Goal: Task Accomplishment & Management: Manage account settings

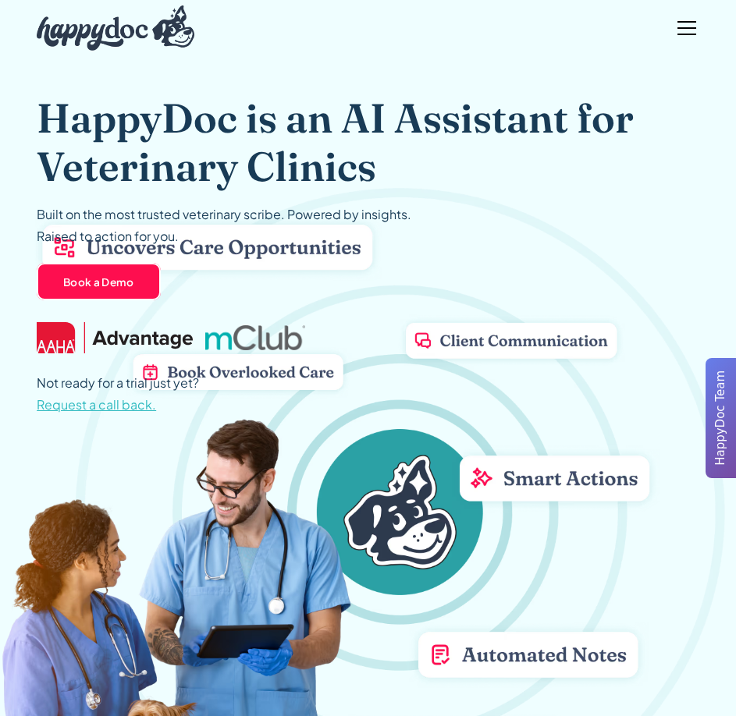
click at [673, 25] on div "menu" at bounding box center [686, 27] width 37 height 37
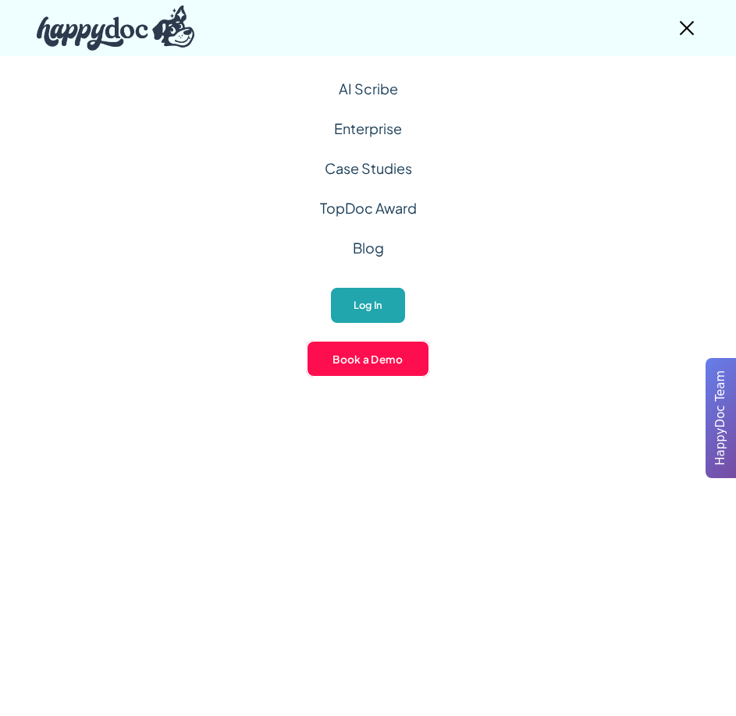
click at [388, 303] on link "Log In" at bounding box center [367, 305] width 77 height 38
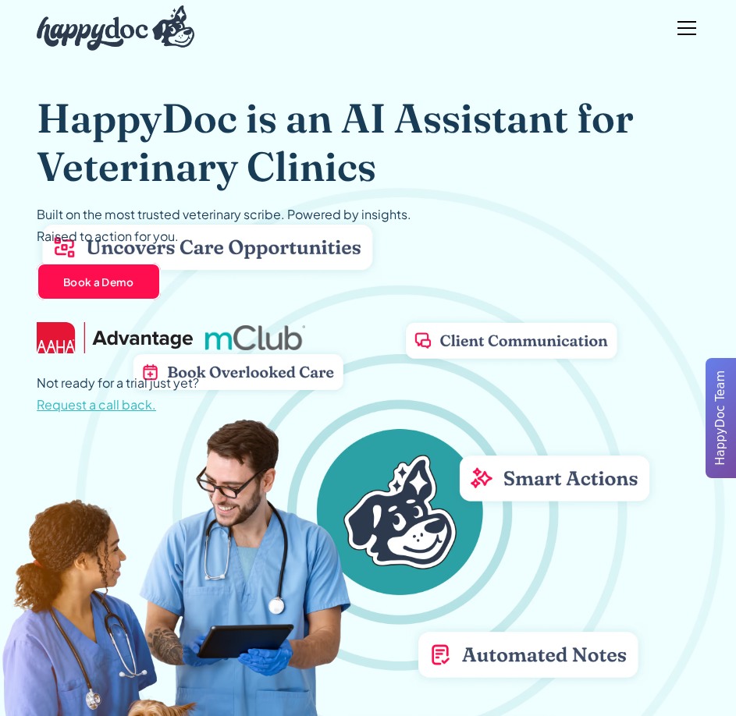
click at [689, 24] on div "menu" at bounding box center [686, 27] width 37 height 37
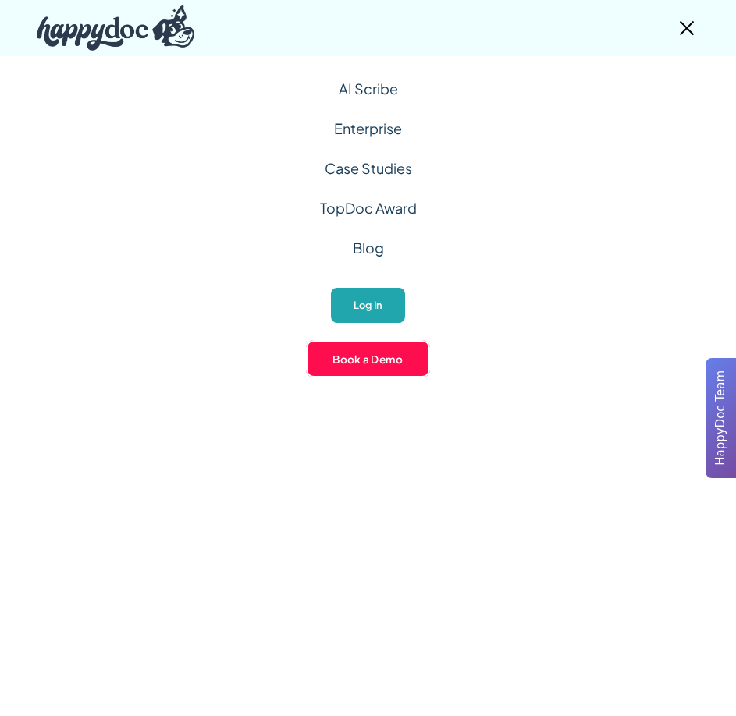
click at [375, 293] on link "Log In" at bounding box center [367, 305] width 77 height 38
